Goal: Register for event/course

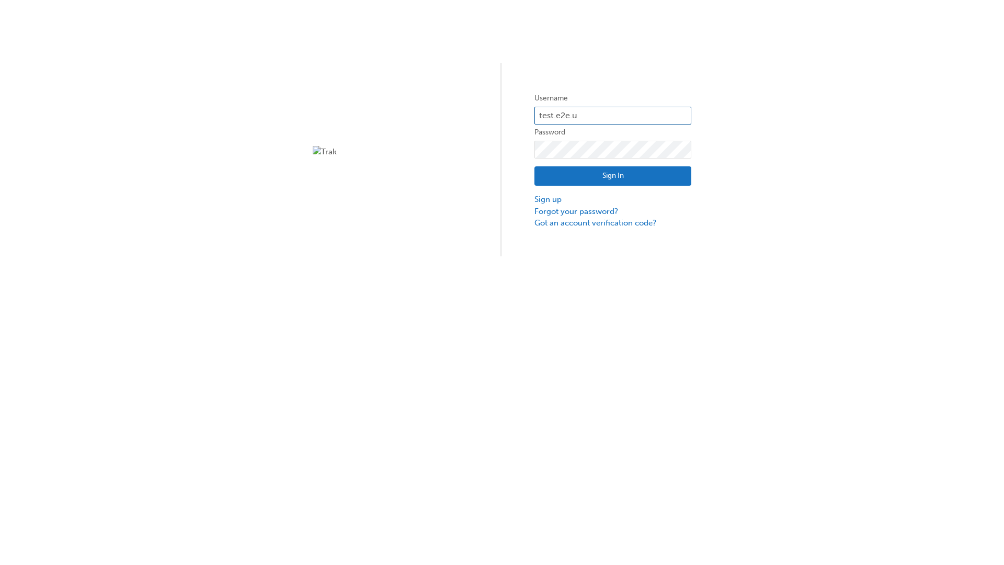
type input "test.e2e.user14"
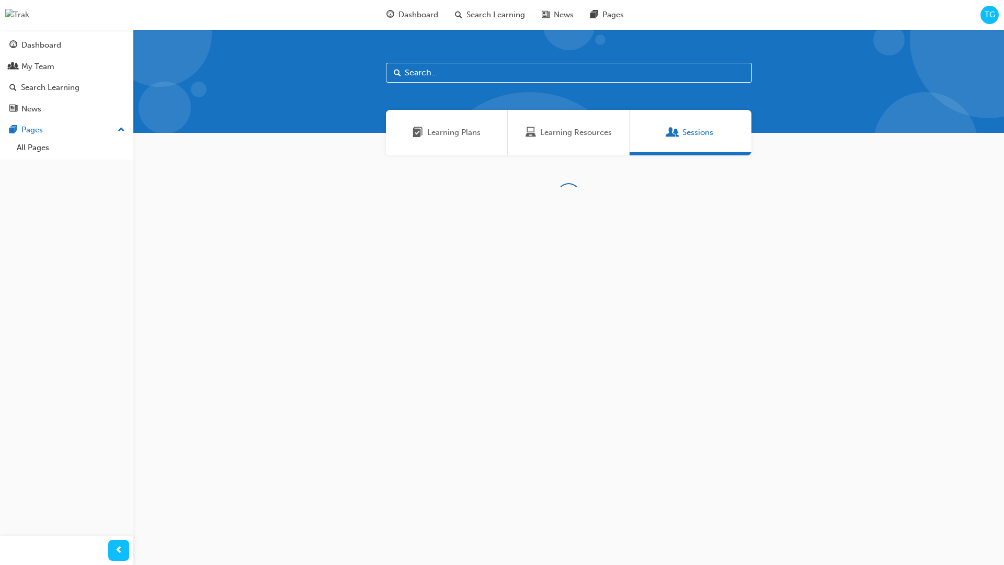
scroll to position [33, 0]
